Goal: Task Accomplishment & Management: Manage account settings

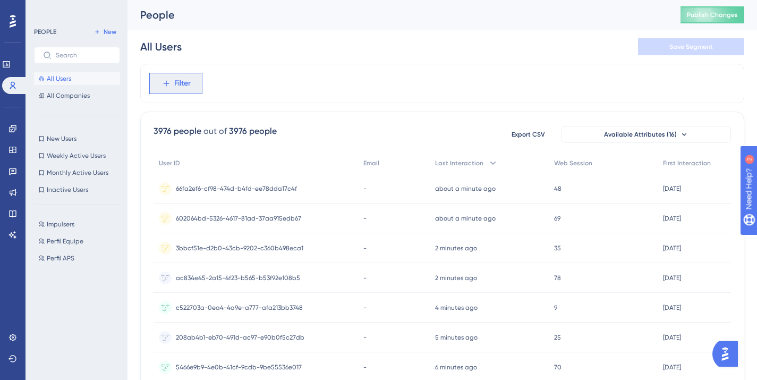
click at [182, 90] on button "Filter" at bounding box center [175, 83] width 53 height 21
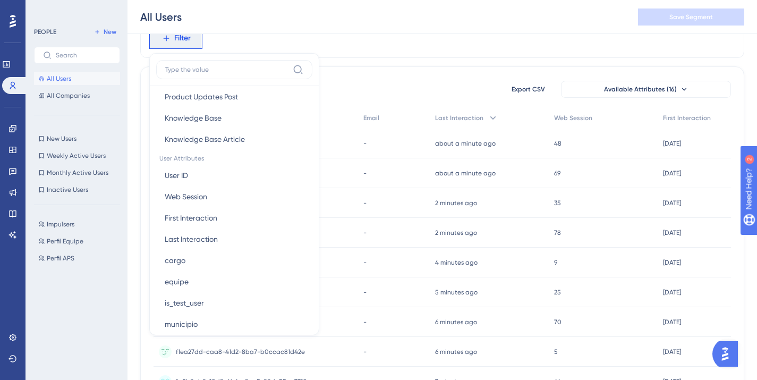
scroll to position [522, 0]
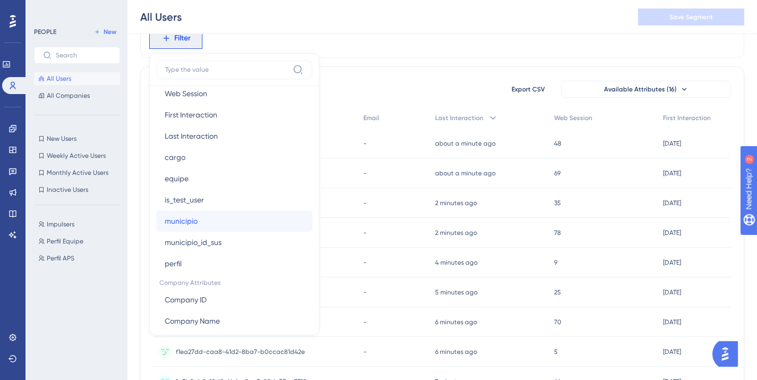
click at [212, 223] on button "municipio municipio" at bounding box center [234, 220] width 156 height 21
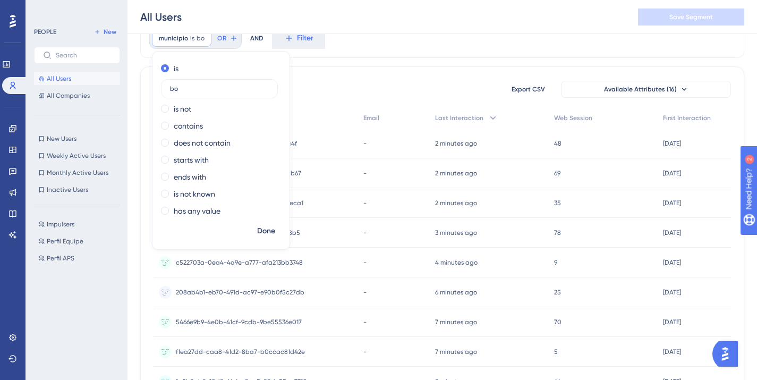
type input "b"
click at [351, 45] on div "municipio is Remove is is not contains does not contain starts with ends with i…" at bounding box center [442, 38] width 604 height 39
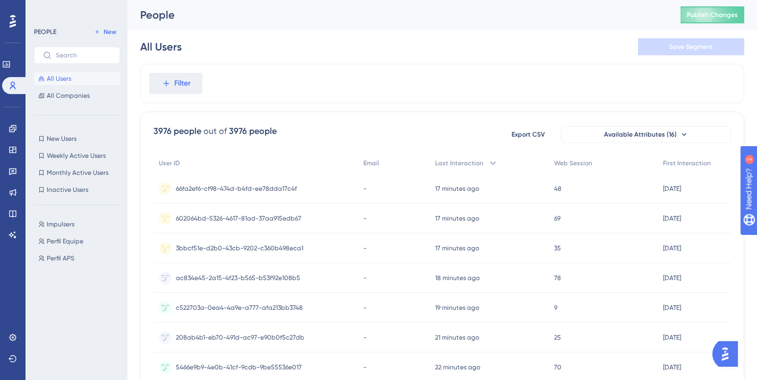
scroll to position [0, 8]
click at [655, 138] on span "Available Attributes (16)" at bounding box center [640, 134] width 73 height 9
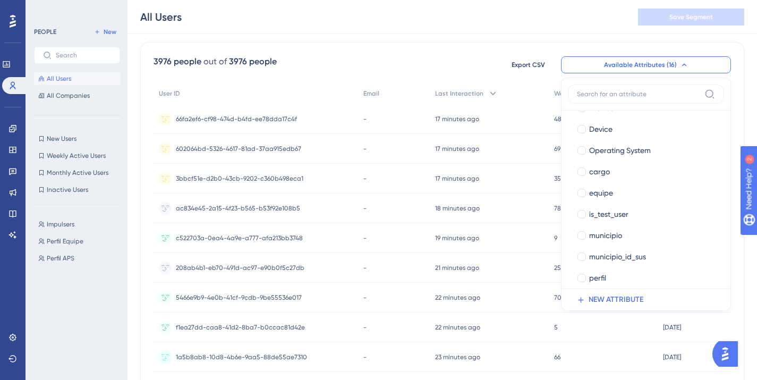
scroll to position [175, 0]
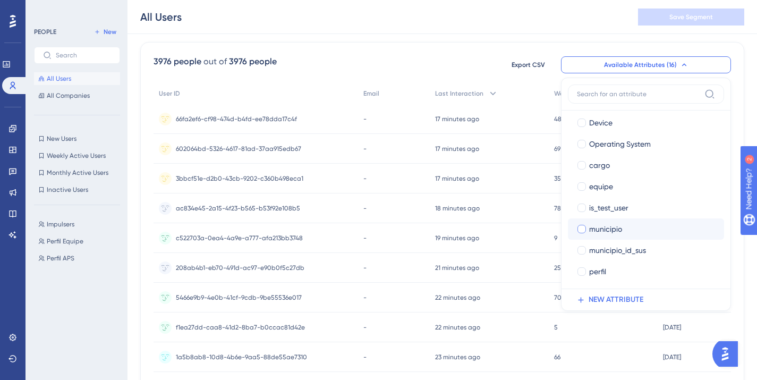
click at [599, 224] on span "municipio" at bounding box center [605, 229] width 33 height 13
checkbox input "true"
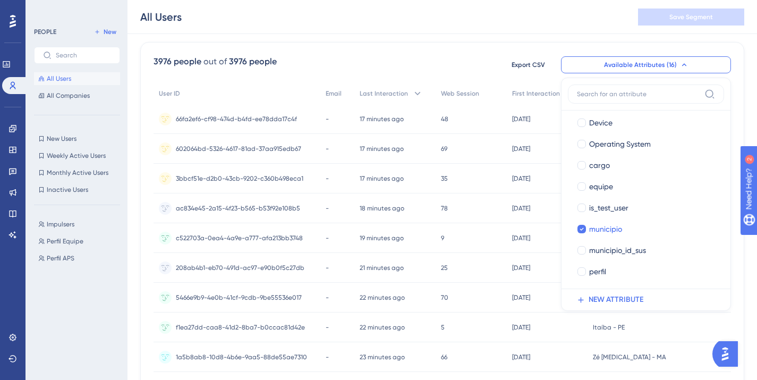
click at [739, 71] on div "Performance Users Engagement Widgets Feedback Product Updates Knowledge Base AI…" at bounding box center [443, 344] width 630 height 837
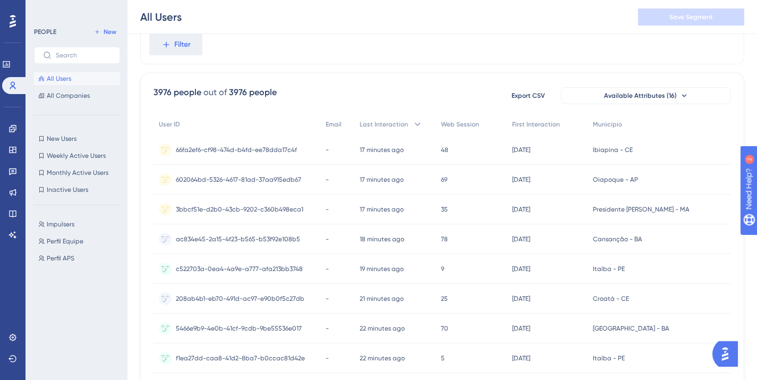
scroll to position [0, 8]
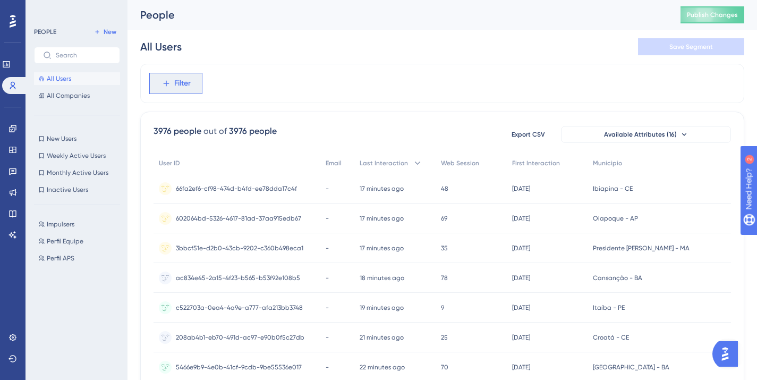
click at [179, 91] on button "Filter" at bounding box center [175, 83] width 53 height 21
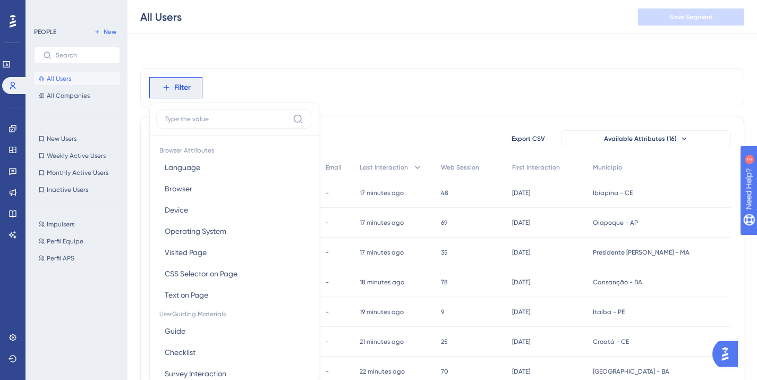
scroll to position [47, 8]
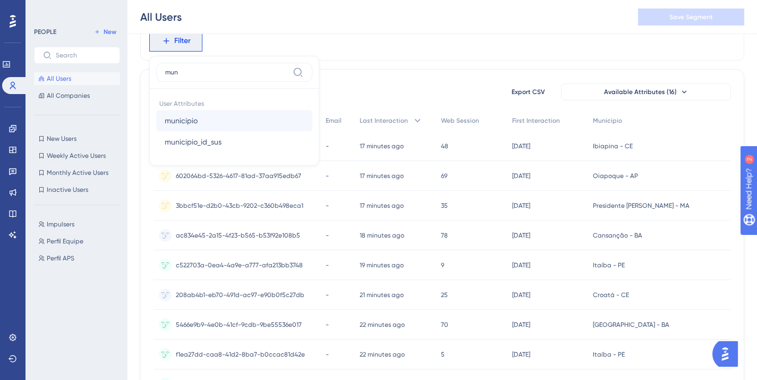
type input "mun"
click at [212, 126] on button "municipio municipio" at bounding box center [234, 120] width 156 height 21
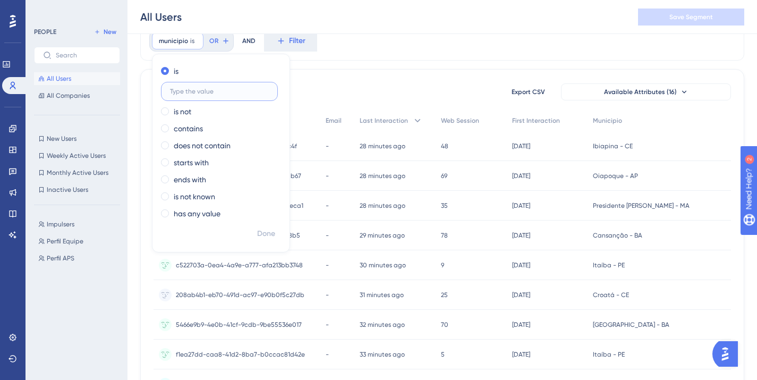
paste input "Altaneira - CE"
type input "Altaneira - CE"
click at [266, 239] on span "Done" at bounding box center [266, 233] width 18 height 13
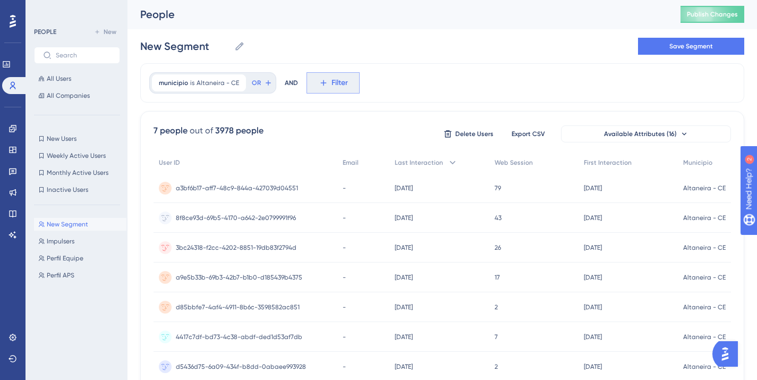
scroll to position [0, 8]
click at [252, 84] on span "OR" at bounding box center [256, 83] width 9 height 9
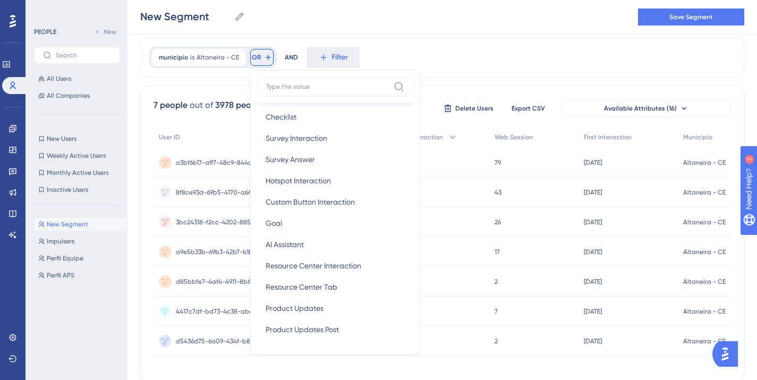
scroll to position [564, 0]
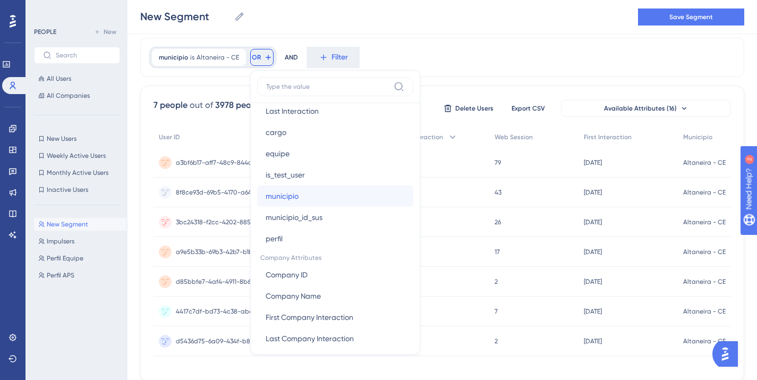
click at [284, 189] on button "municipio municipio" at bounding box center [335, 195] width 156 height 21
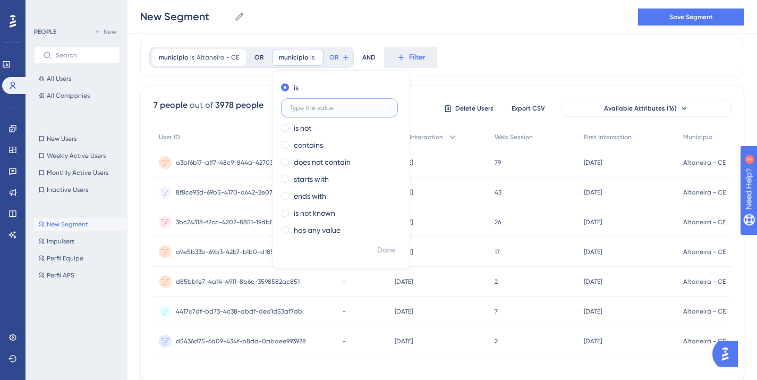
paste input "Água Nova - RN"
type input "Água Nova - RN"
click at [377, 250] on span "Done" at bounding box center [386, 250] width 18 height 13
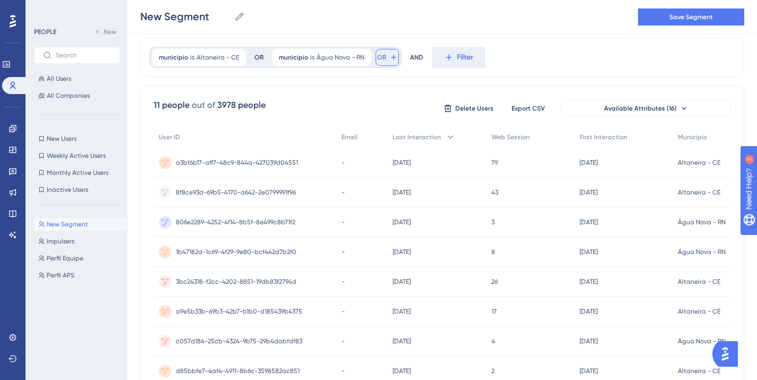
click at [376, 56] on button "OR" at bounding box center [387, 57] width 23 height 17
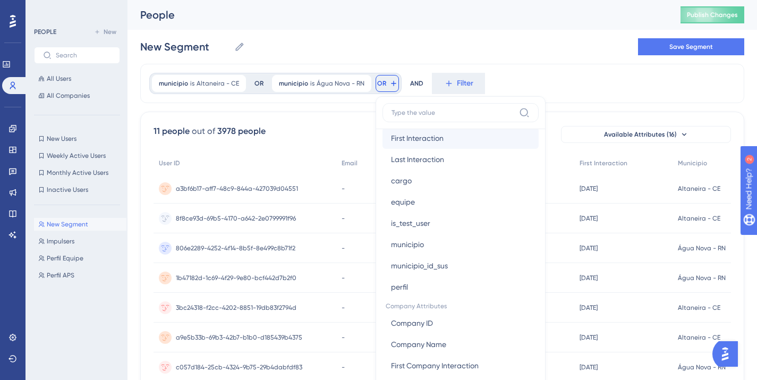
scroll to position [545, 0]
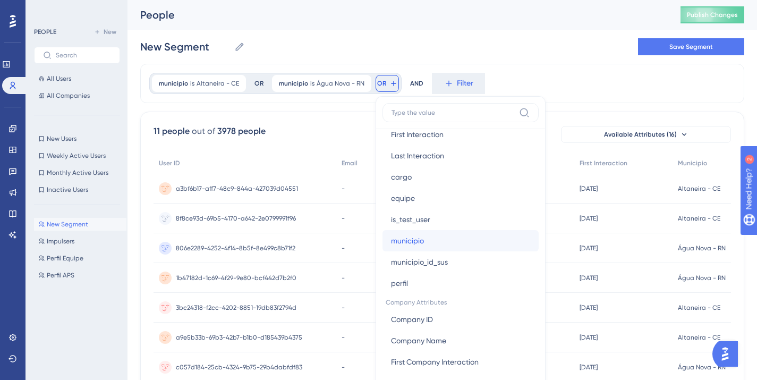
click at [411, 242] on span "municipio" at bounding box center [407, 240] width 33 height 13
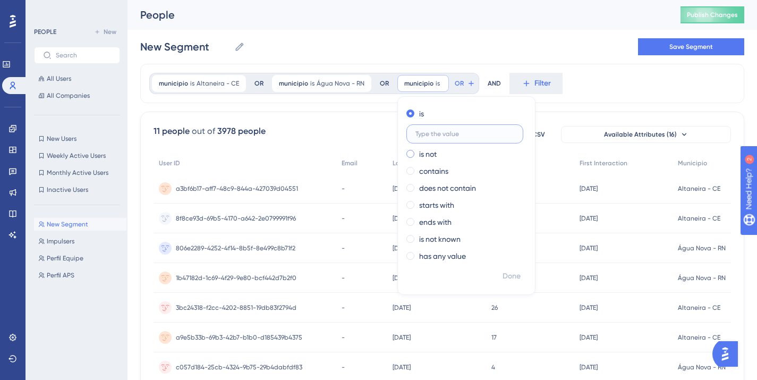
paste input "Boa Hora - PI"
type input "Boa Hora - PI"
click at [503, 276] on span "Done" at bounding box center [512, 276] width 18 height 13
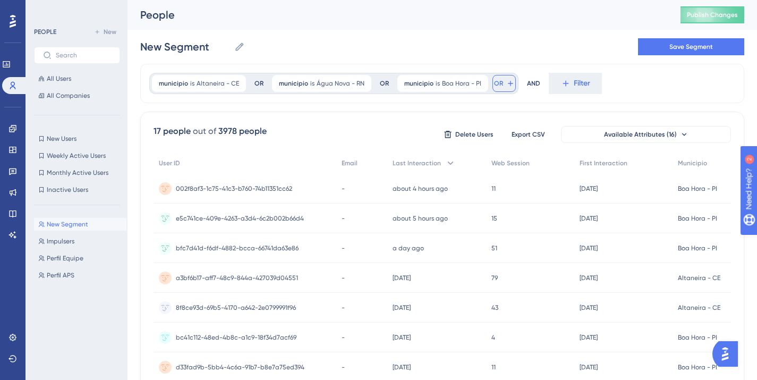
click at [492, 84] on button "OR" at bounding box center [503, 83] width 23 height 17
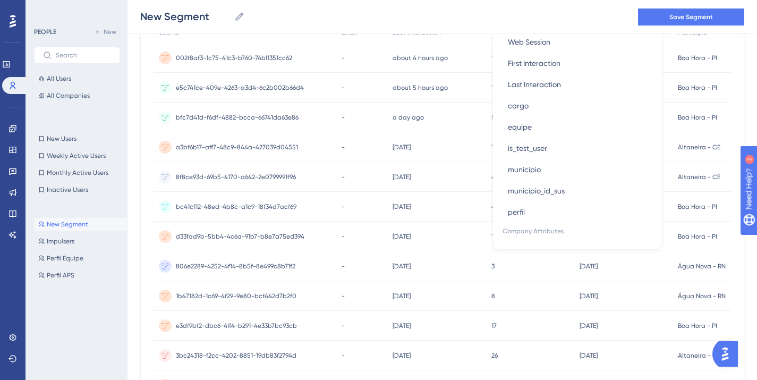
scroll to position [487, 0]
click at [532, 166] on button "municipio municipio" at bounding box center [577, 167] width 156 height 21
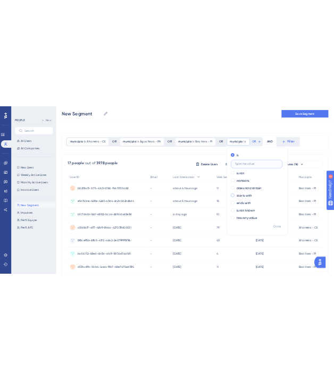
scroll to position [0, 8]
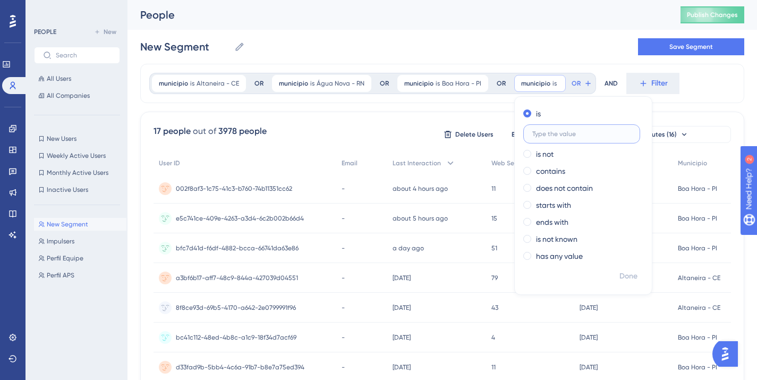
paste input "Araçás - BA"
type input "Araçás - BA"
click at [619, 276] on span "Done" at bounding box center [628, 276] width 18 height 13
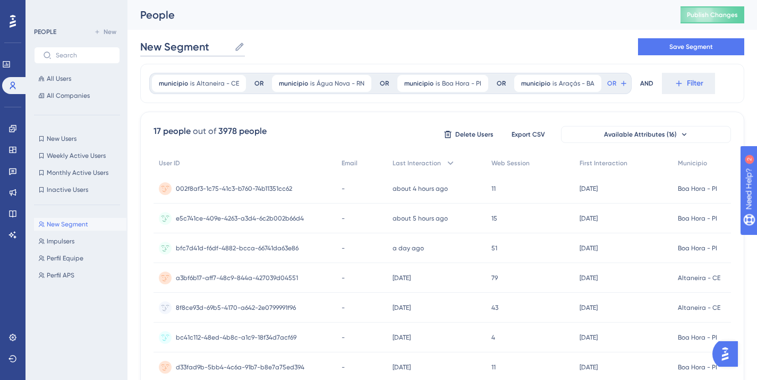
click at [179, 46] on input "New Segment" at bounding box center [185, 46] width 90 height 15
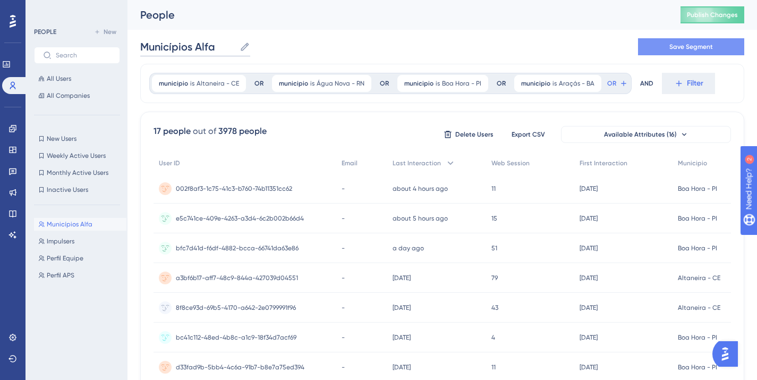
type input "Municípios Alfa"
click at [678, 46] on span "Save Segment" at bounding box center [691, 47] width 44 height 9
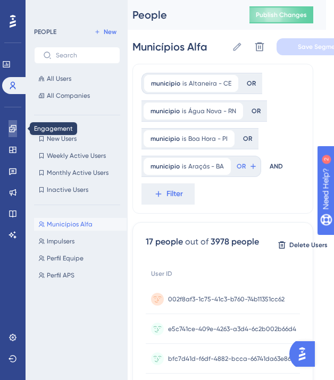
click at [10, 131] on icon at bounding box center [13, 128] width 9 height 9
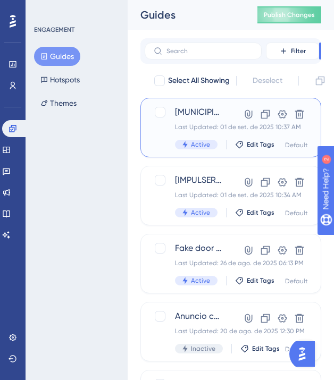
click at [217, 120] on div "[MUNICIPIOS] Tutorial - Versão Alfa cuidado pessoa com Hipertensão Last Updated…" at bounding box center [199, 128] width 48 height 44
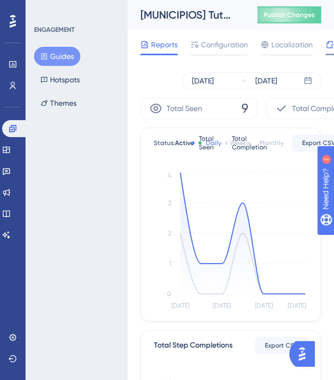
click at [328, 48] on icon at bounding box center [329, 44] width 7 height 7
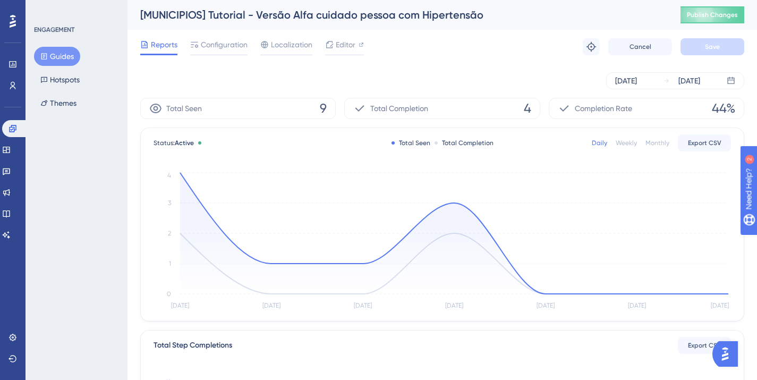
click at [48, 61] on button "Guides" at bounding box center [57, 56] width 46 height 19
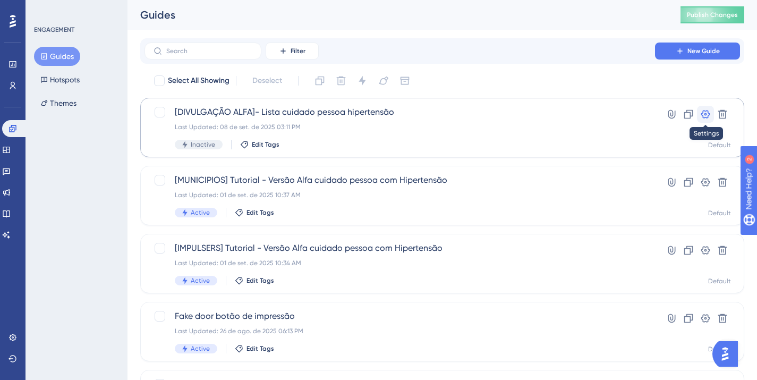
click at [703, 110] on icon at bounding box center [705, 114] width 11 height 11
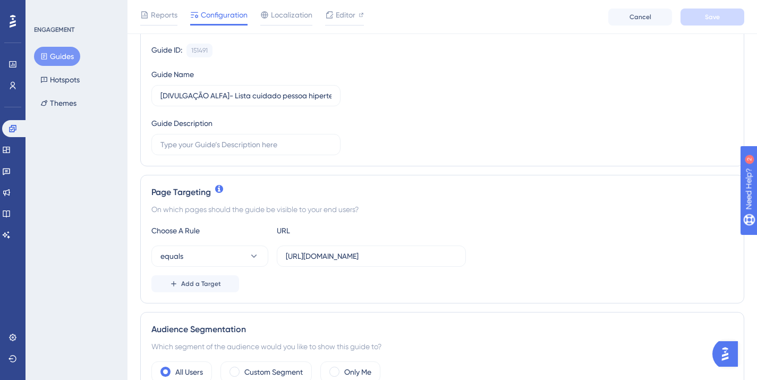
scroll to position [128, 0]
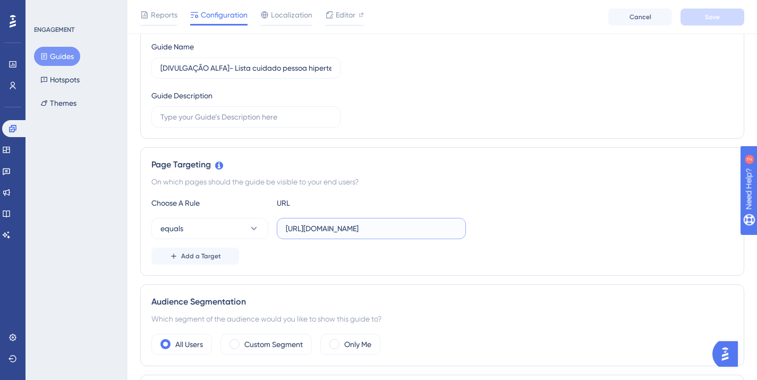
click at [325, 227] on input "[URL][DOMAIN_NAME]" at bounding box center [371, 229] width 171 height 12
paste input "inici"
type input "[URL][DOMAIN_NAME]"
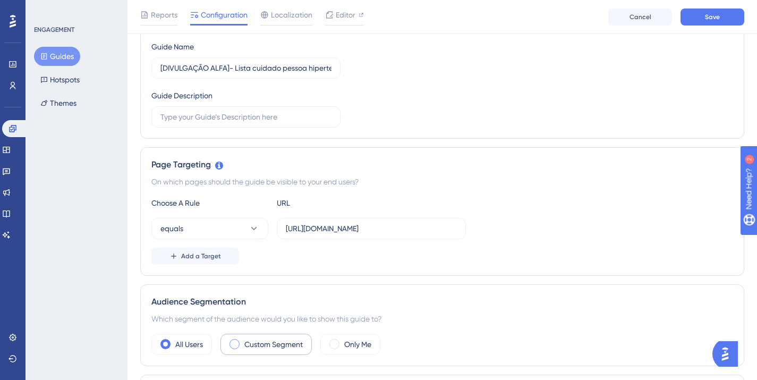
click at [285, 349] on label "Custom Segment" at bounding box center [273, 344] width 58 height 13
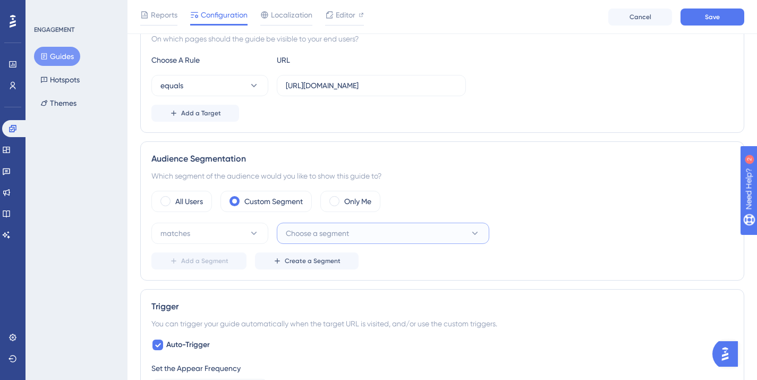
click at [358, 232] on button "Choose a segment" at bounding box center [383, 233] width 213 height 21
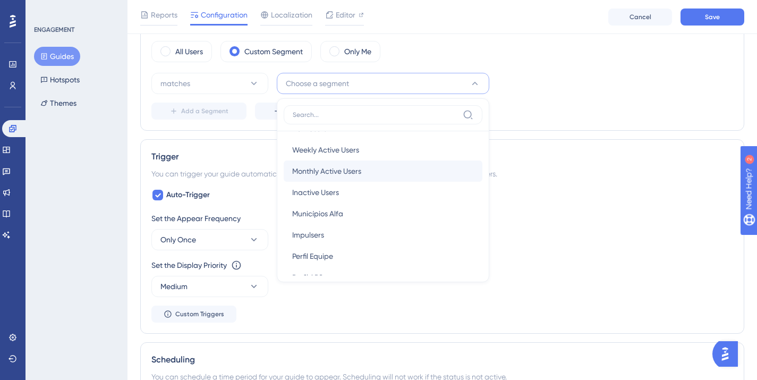
scroll to position [39, 0]
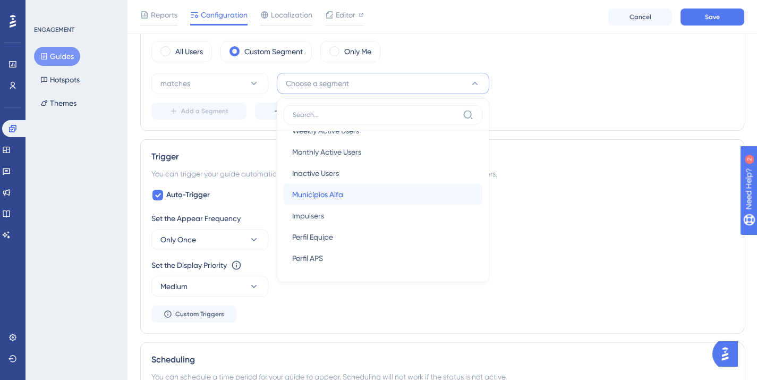
click at [346, 194] on div "Municípios Alfa Municípios Alfa" at bounding box center [383, 194] width 182 height 21
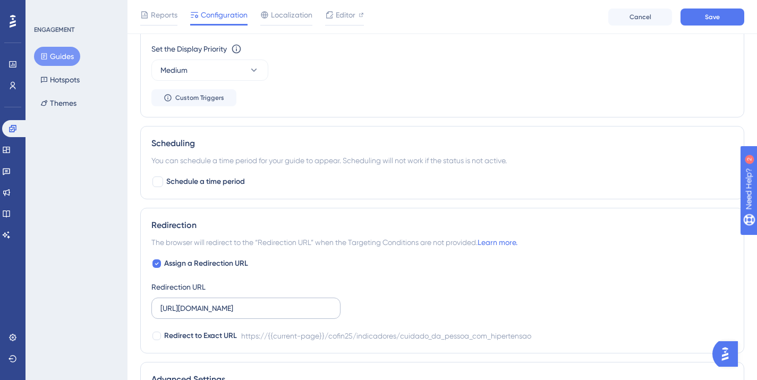
scroll to position [638, 0]
click at [285, 305] on input "[URL][DOMAIN_NAME]" at bounding box center [245, 308] width 171 height 12
paste input "inici"
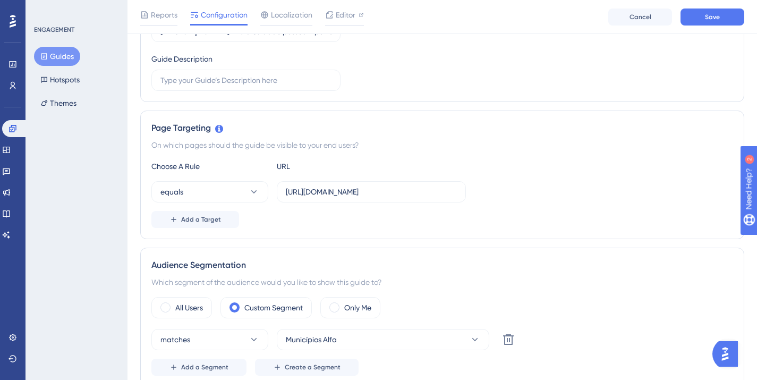
scroll to position [0, 0]
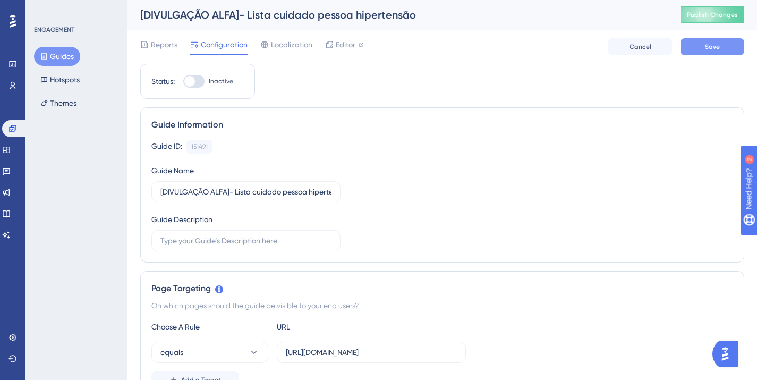
type input "[URL][DOMAIN_NAME]"
click at [710, 52] on button "Save" at bounding box center [713, 46] width 64 height 17
click at [71, 53] on button "Guides" at bounding box center [57, 56] width 46 height 19
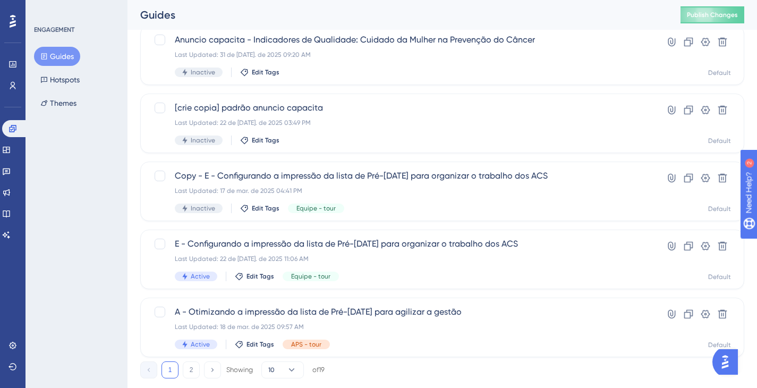
scroll to position [418, 0]
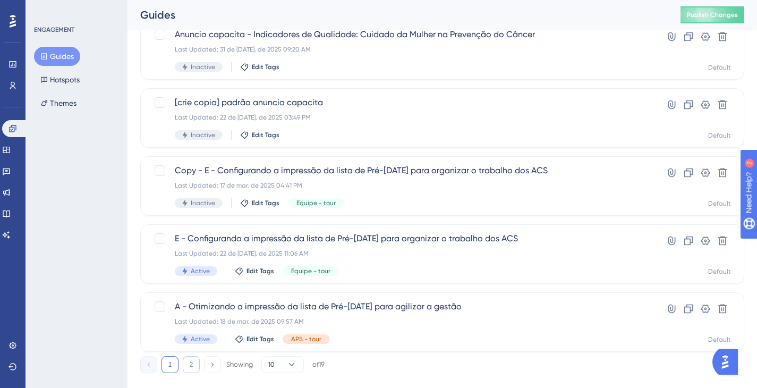
click at [193, 367] on button "2" at bounding box center [191, 364] width 17 height 17
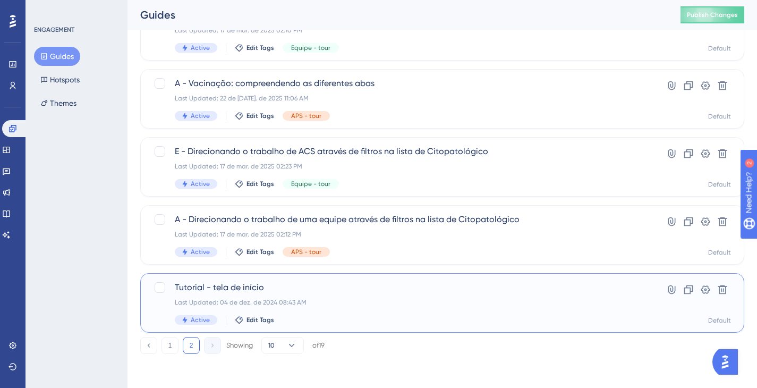
click at [216, 291] on span "Tutorial - tela de início" at bounding box center [400, 287] width 450 height 13
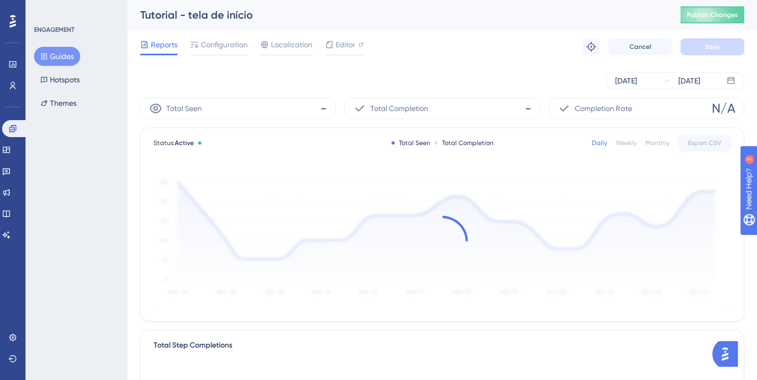
scroll to position [2, 0]
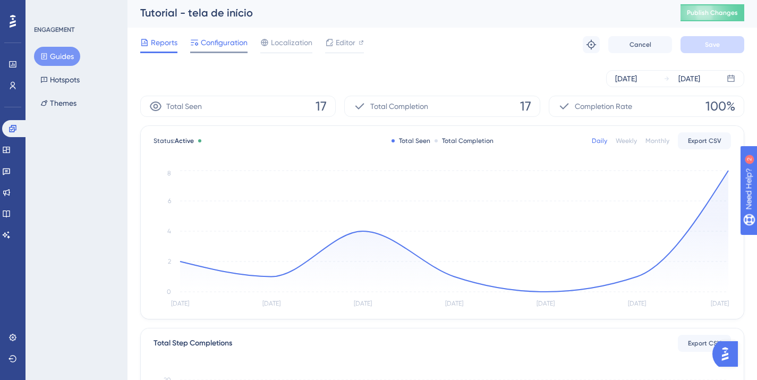
click at [244, 43] on span "Configuration" at bounding box center [224, 42] width 47 height 13
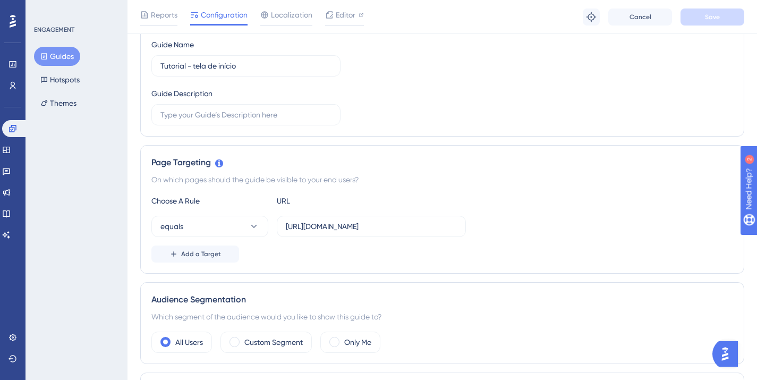
scroll to position [198, 0]
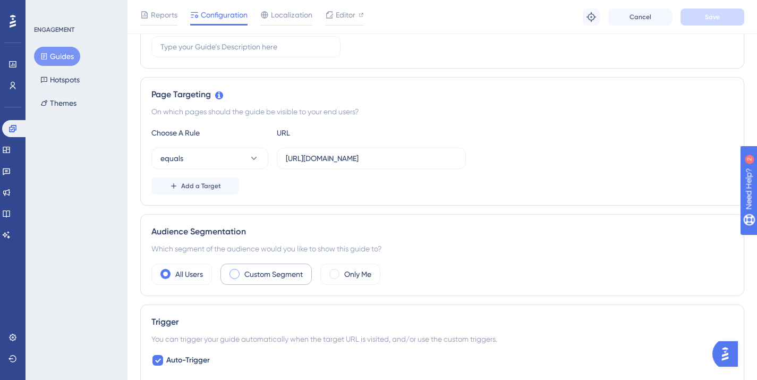
click at [269, 280] on label "Custom Segment" at bounding box center [273, 274] width 58 height 13
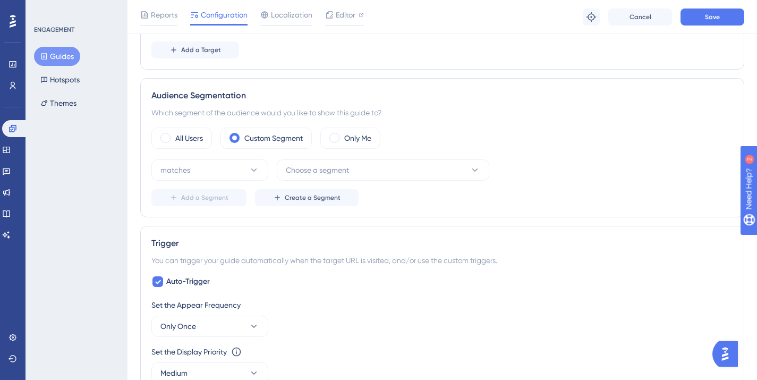
scroll to position [335, 0]
click at [212, 168] on button "matches" at bounding box center [209, 168] width 117 height 21
click at [211, 225] on span "doesn't match" at bounding box center [191, 222] width 48 height 13
click at [335, 172] on span "Choose a segment" at bounding box center [317, 169] width 63 height 13
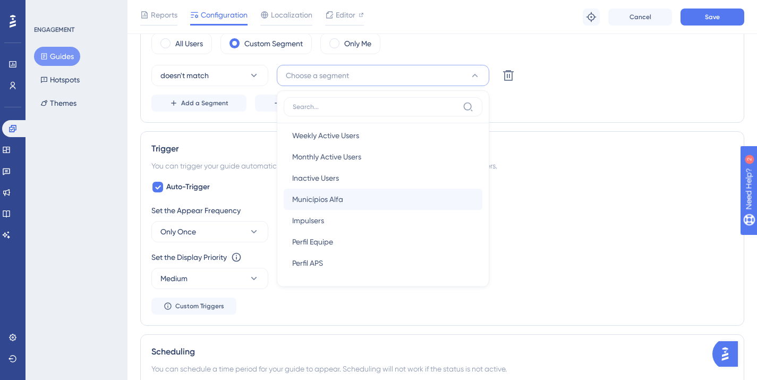
scroll to position [429, 0]
click at [338, 198] on span "Municípios Alfa" at bounding box center [317, 198] width 51 height 13
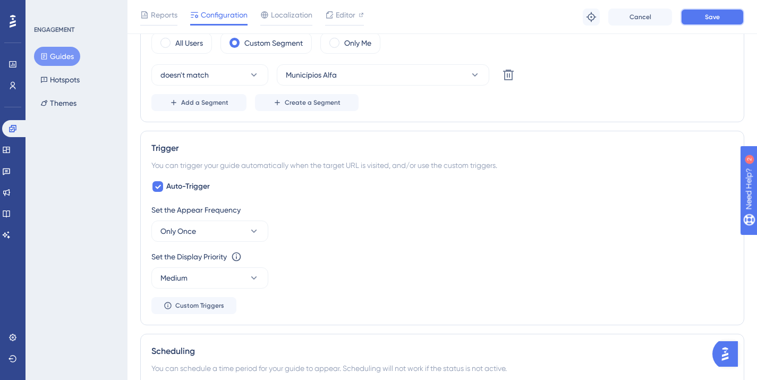
click at [717, 16] on span "Save" at bounding box center [712, 17] width 15 height 9
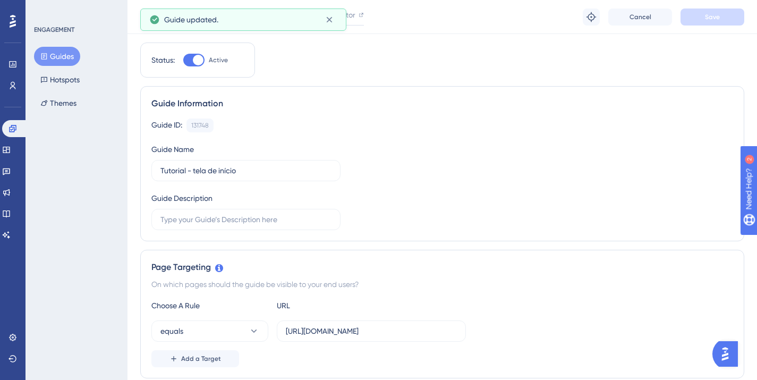
scroll to position [0, 0]
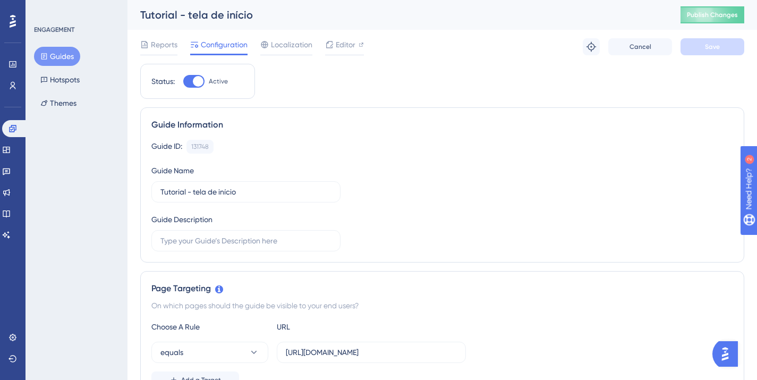
click at [66, 54] on button "Guides" at bounding box center [57, 56] width 46 height 19
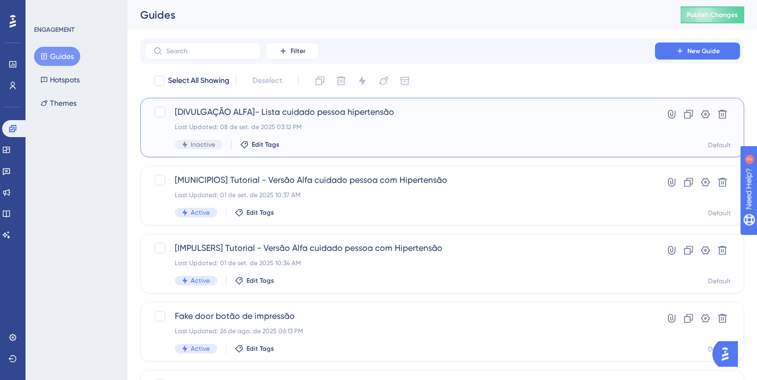
click at [312, 125] on div "Last Updated: 08 de set. de 2025 03:12 PM" at bounding box center [400, 127] width 450 height 9
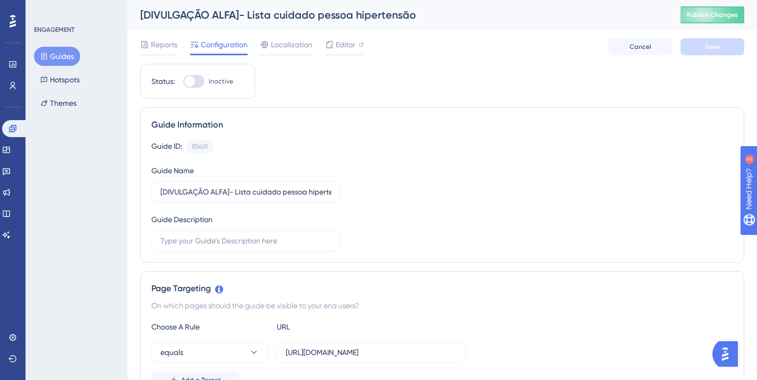
click at [199, 80] on div at bounding box center [193, 81] width 21 height 13
click at [183, 81] on input "Inactive" at bounding box center [183, 81] width 1 height 1
checkbox input "true"
click at [708, 50] on span "Save" at bounding box center [712, 47] width 15 height 9
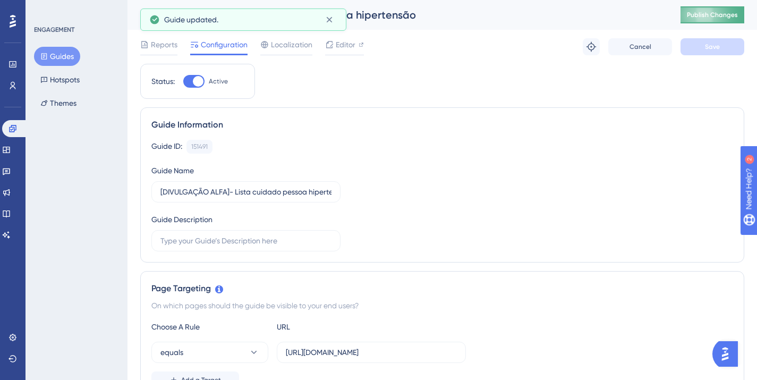
click at [718, 14] on span "Publish Changes" at bounding box center [712, 15] width 51 height 9
